Goal: Navigation & Orientation: Find specific page/section

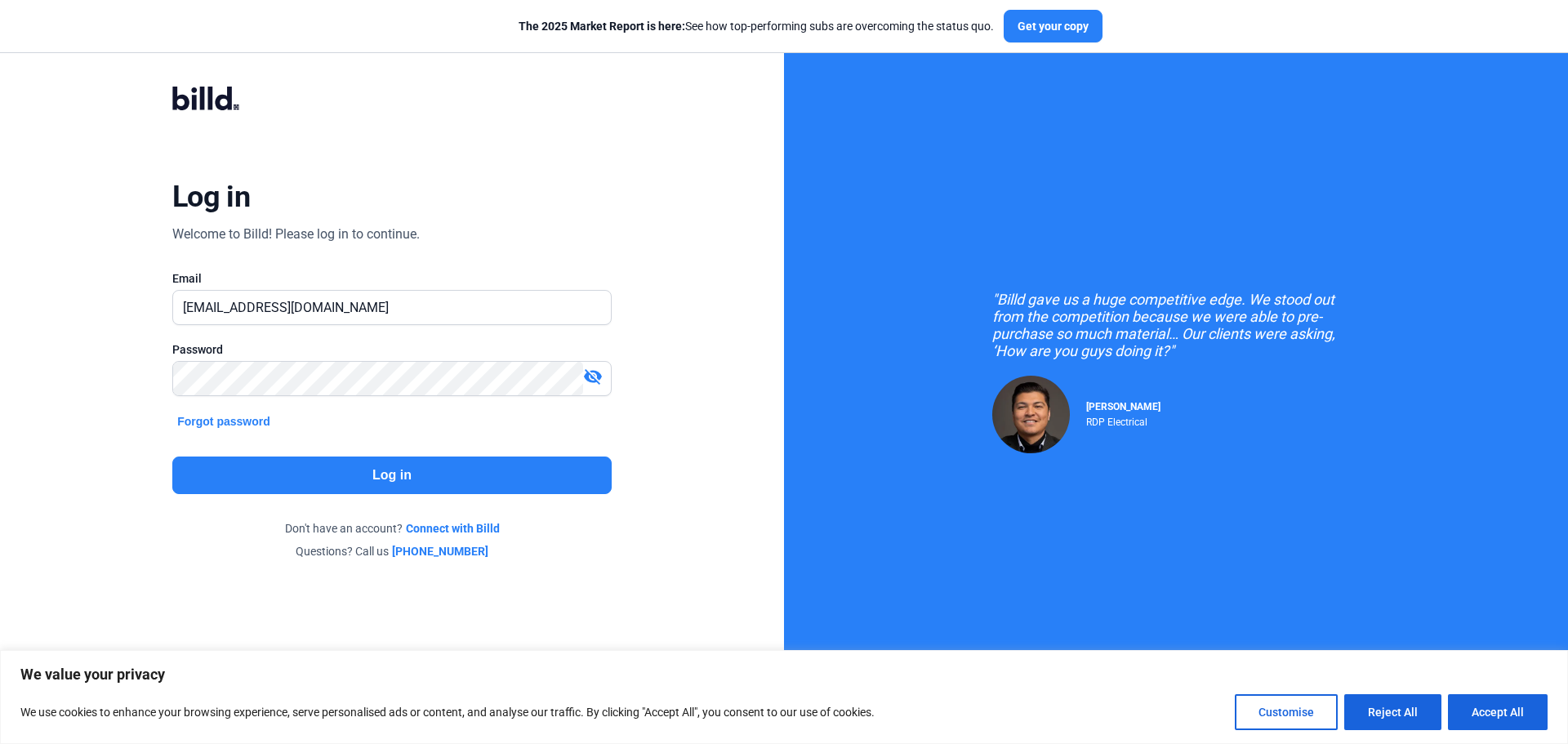
click at [343, 469] on button "Log in" at bounding box center [392, 475] width 439 height 37
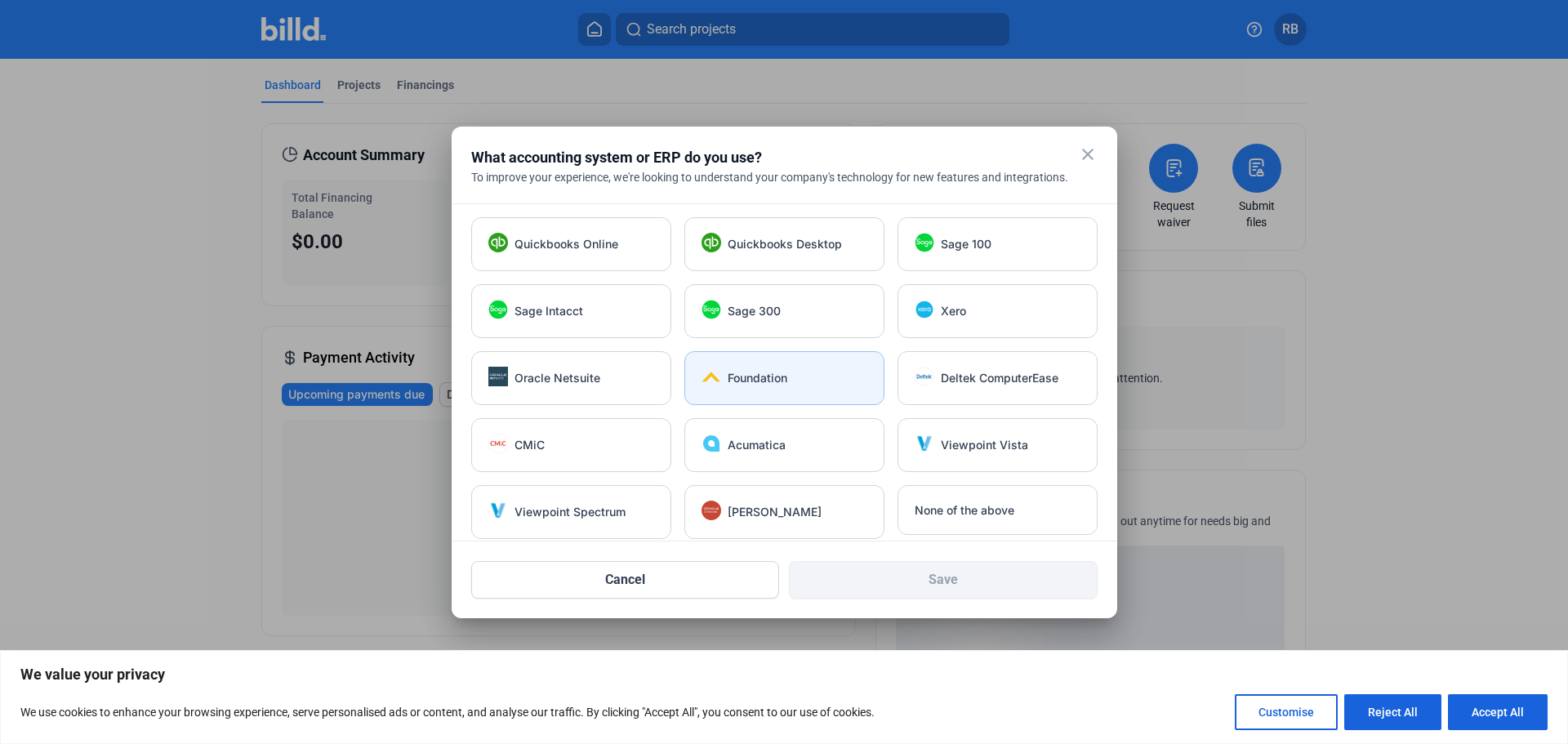
click at [753, 388] on div "Foundation" at bounding box center [784, 378] width 200 height 54
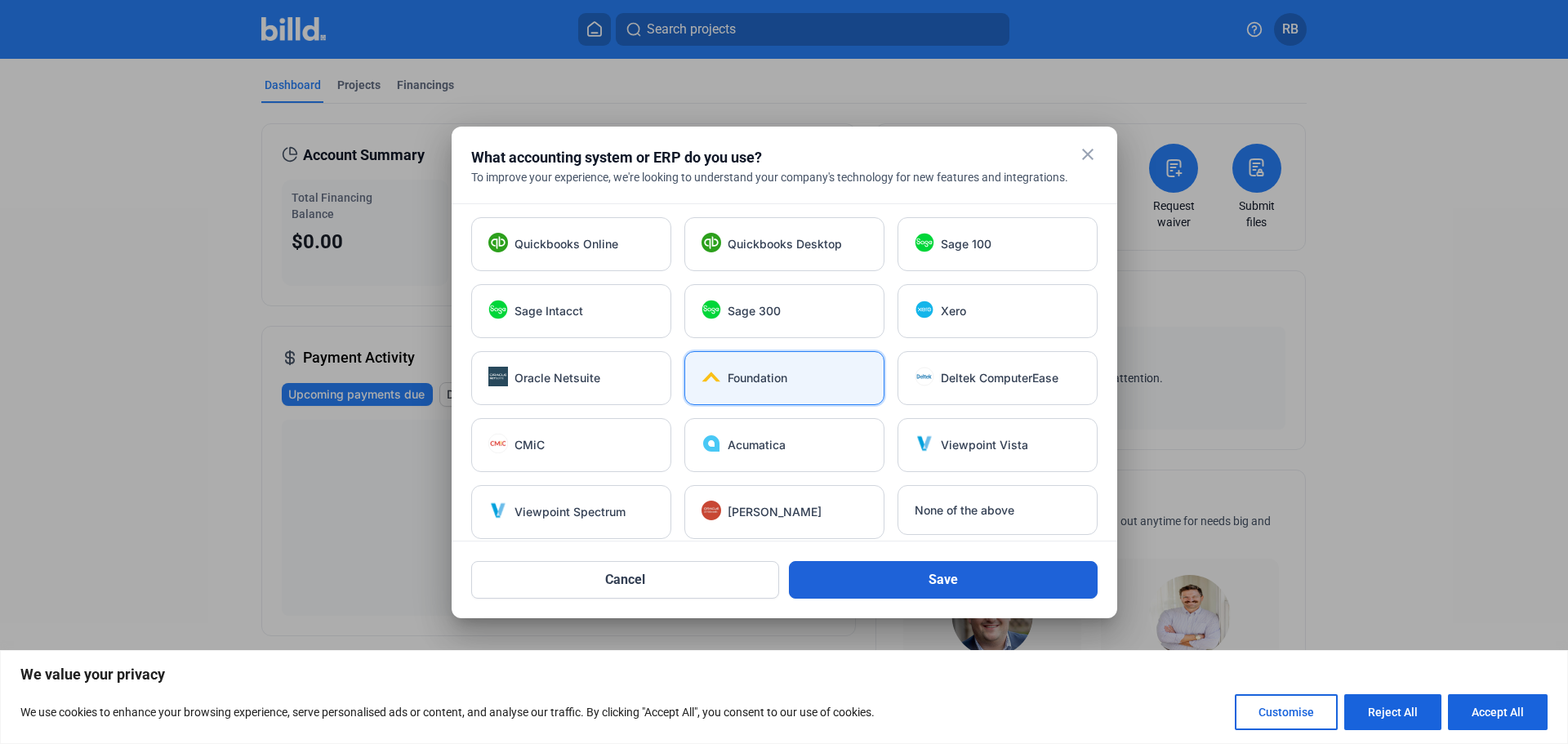
click at [975, 595] on button "Save" at bounding box center [943, 579] width 309 height 37
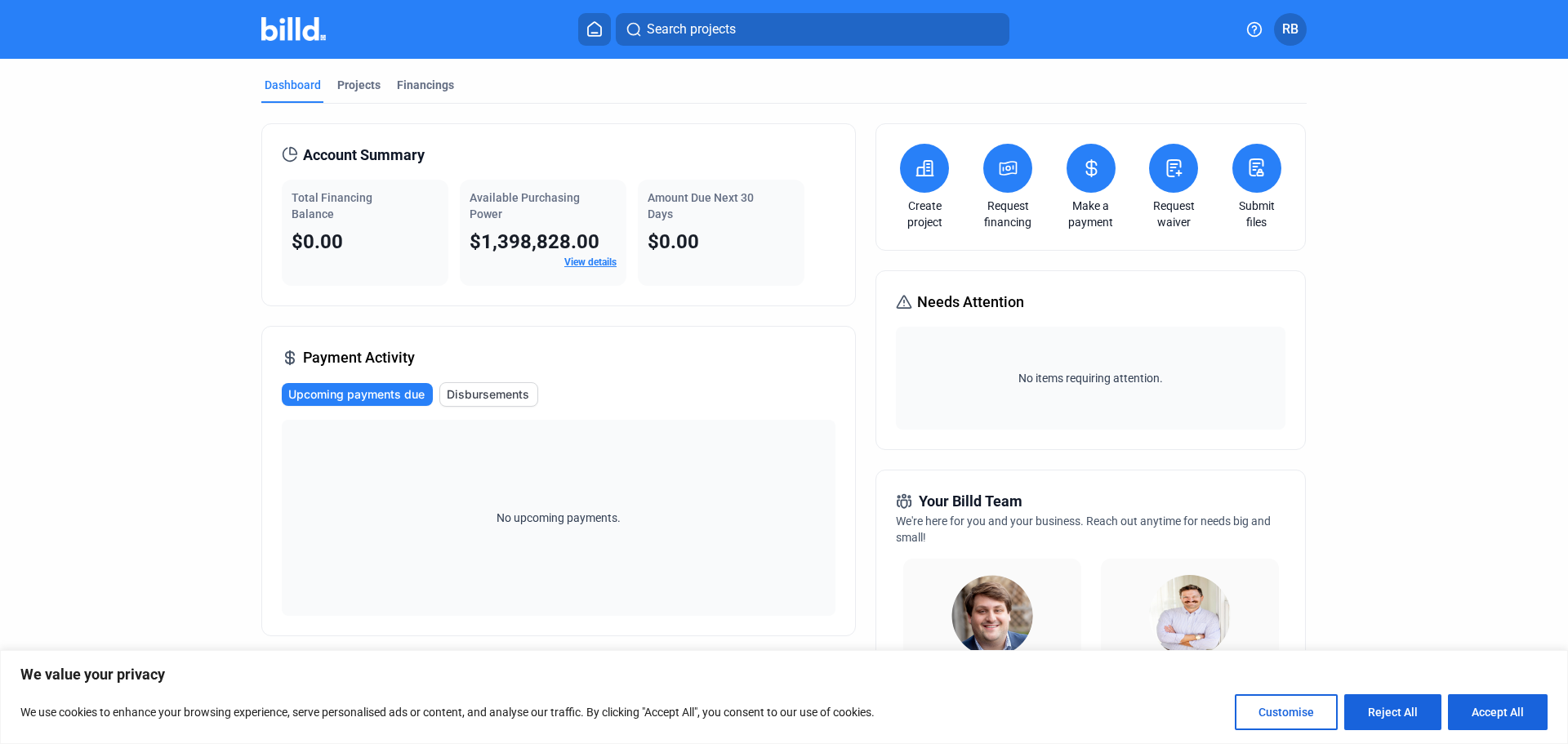
click at [601, 261] on link "View details" at bounding box center [590, 262] width 52 height 12
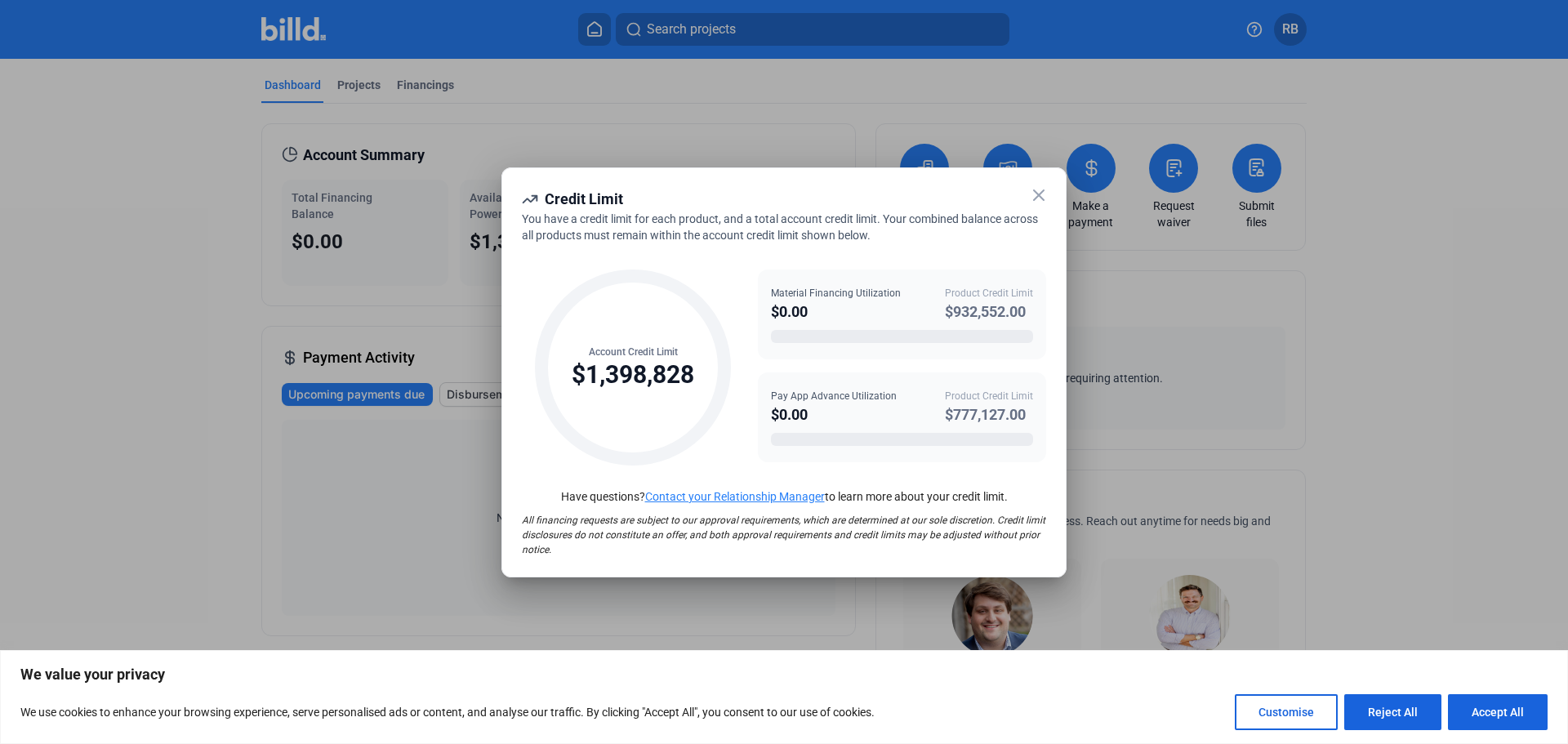
click at [1044, 197] on icon at bounding box center [1039, 196] width 20 height 20
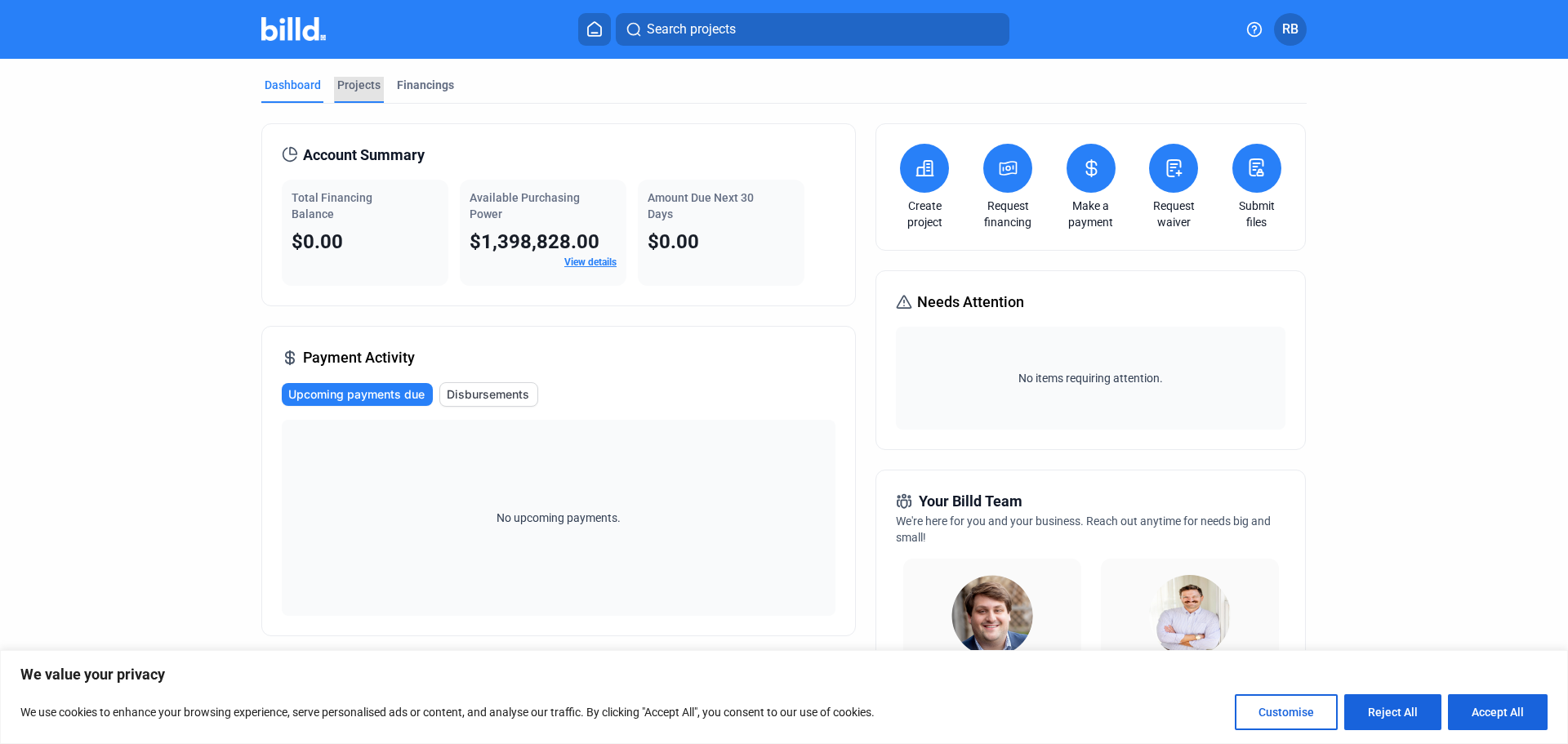
click at [368, 85] on div "Projects" at bounding box center [359, 85] width 43 height 17
